Goal: Check status: Check status

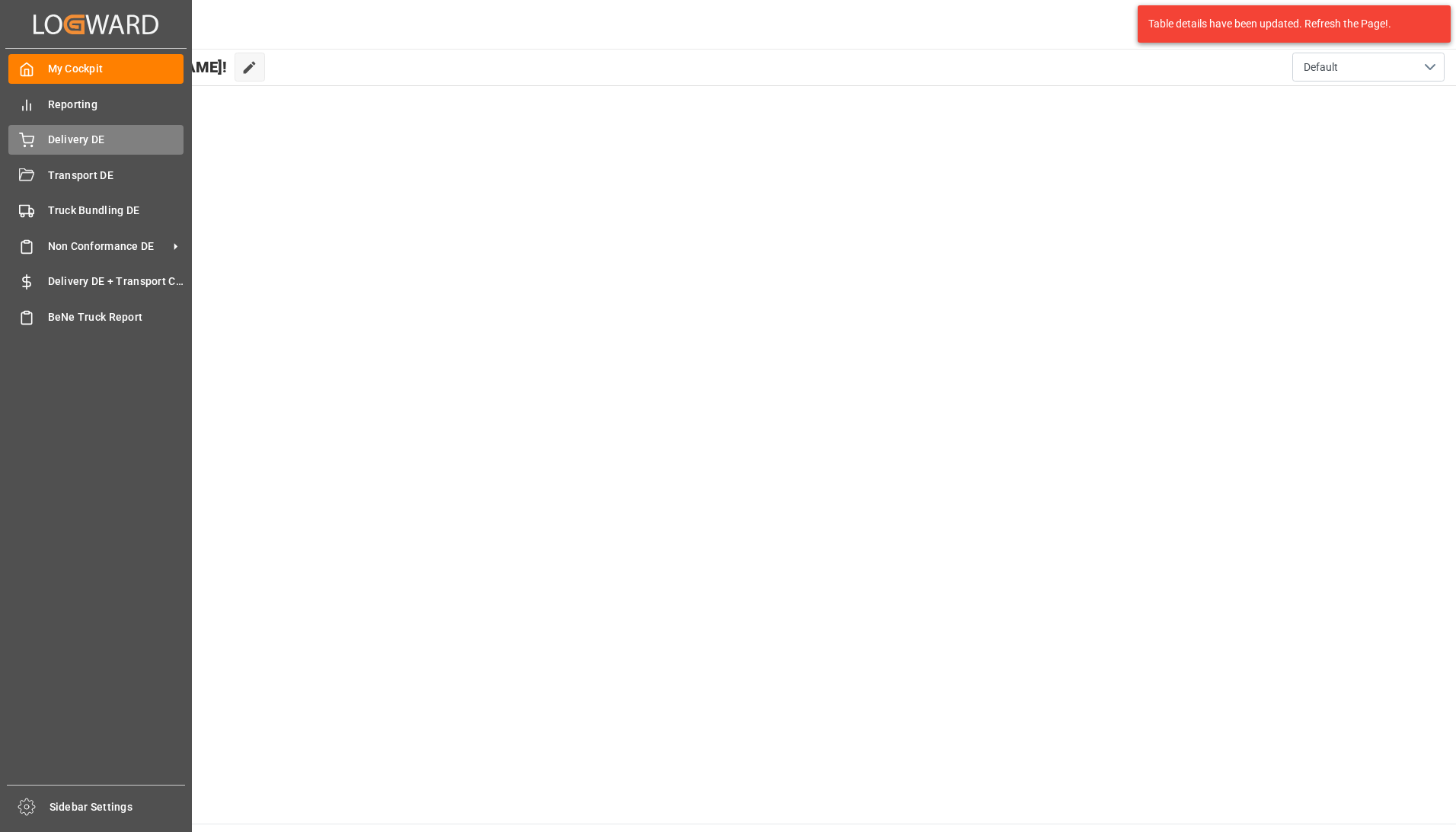
click at [57, 139] on span "Delivery DE" at bounding box center [115, 140] width 136 height 16
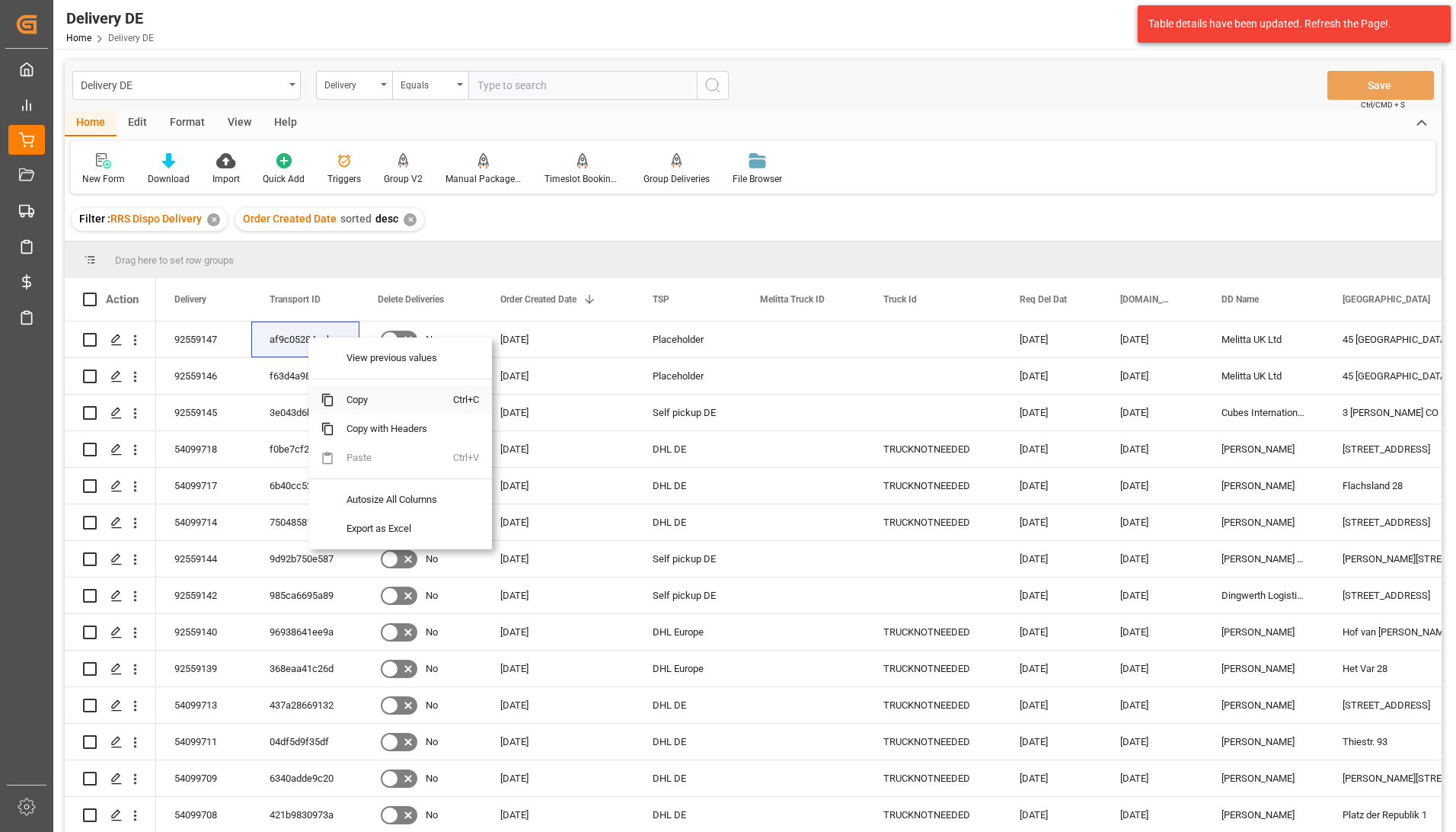
click at [357, 398] on span "Copy" at bounding box center [394, 400] width 119 height 29
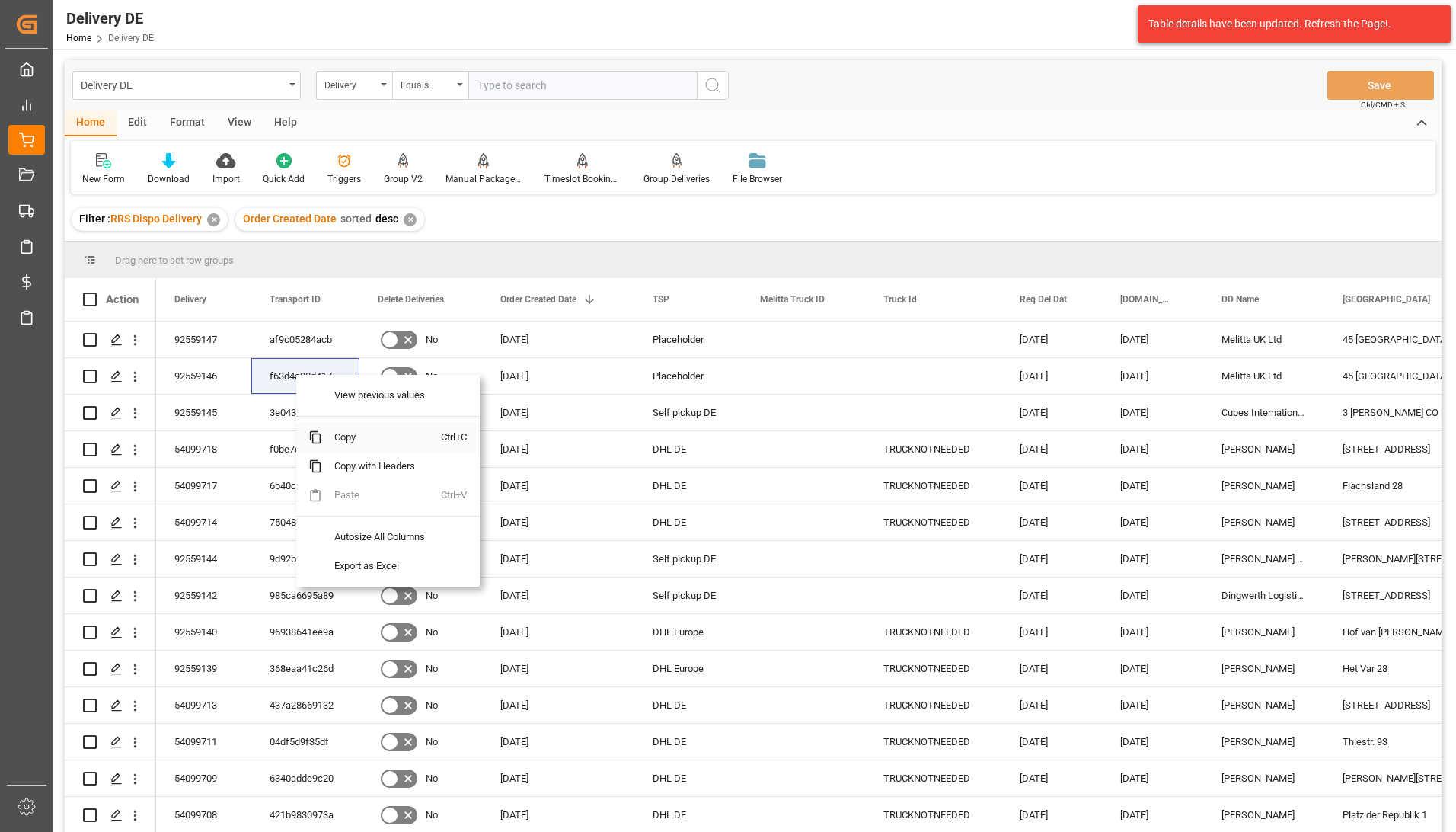
click at [338, 437] on span "Copy" at bounding box center [382, 437] width 119 height 29
